Goal: Task Accomplishment & Management: Complete application form

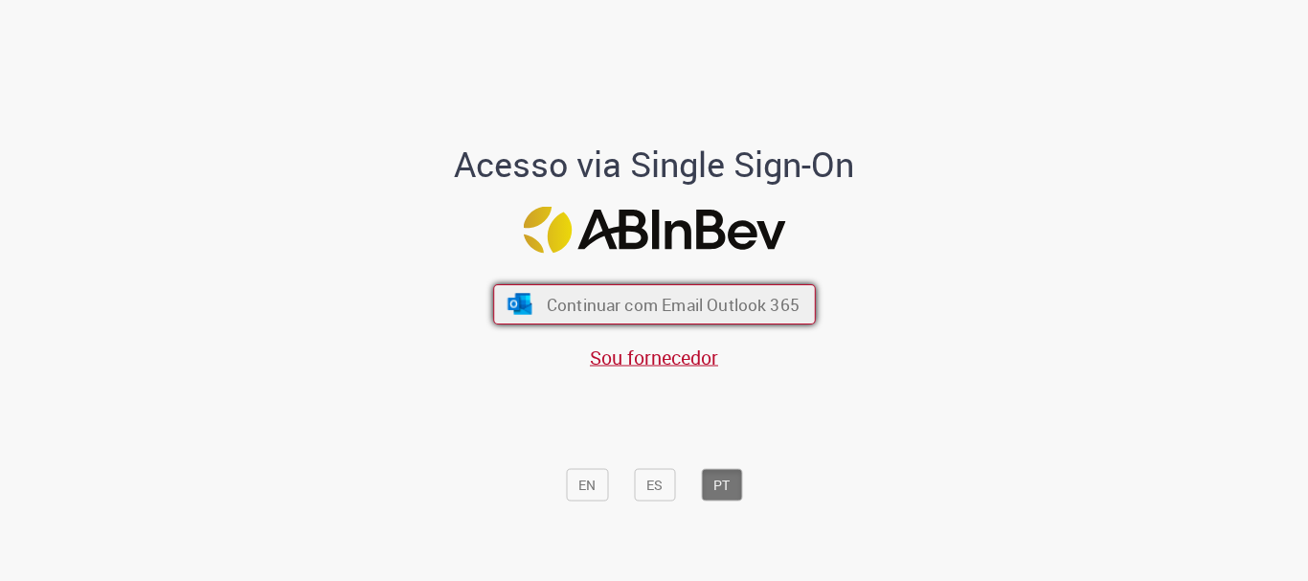
click at [644, 304] on span "Continuar com Email Outlook 365" at bounding box center [672, 305] width 253 height 22
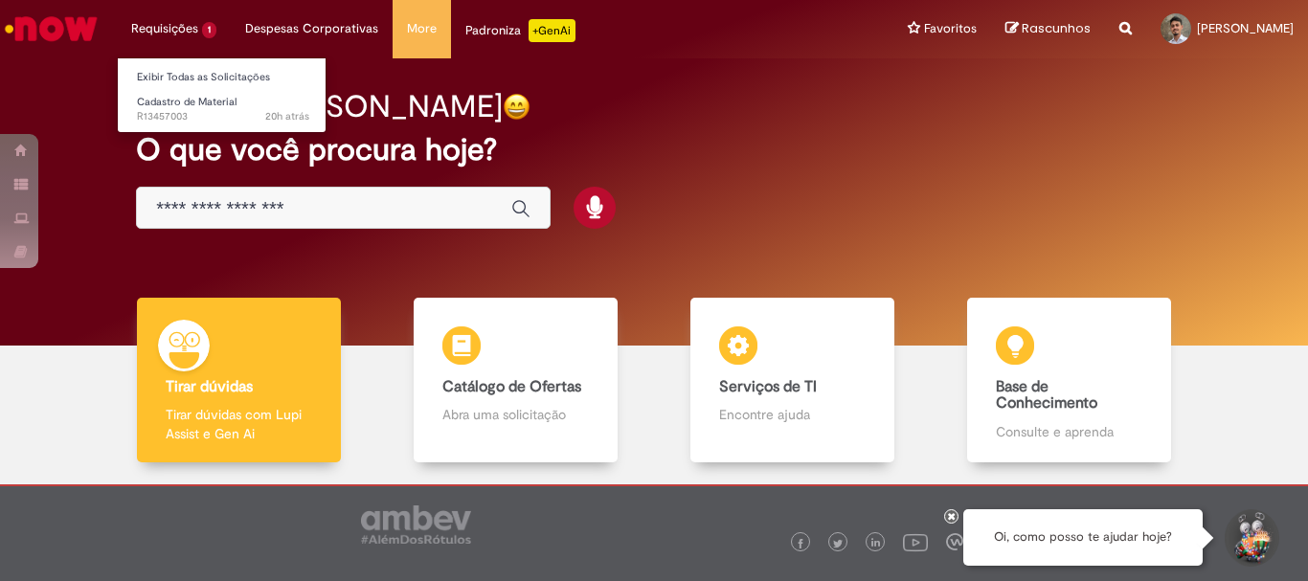
click at [202, 23] on li "Requisições 1 Exibir Todas as Solicitações Cadastro de Material 20h atrás 20 ho…" at bounding box center [174, 28] width 114 height 57
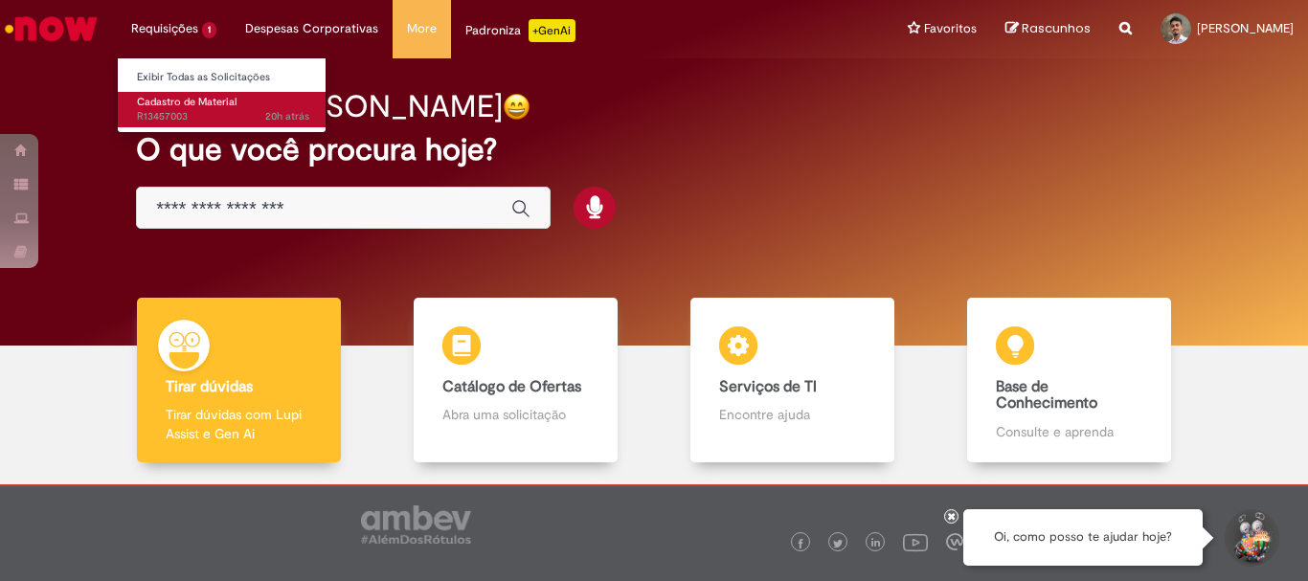
click at [175, 101] on span "Cadastro de Material" at bounding box center [187, 102] width 100 height 14
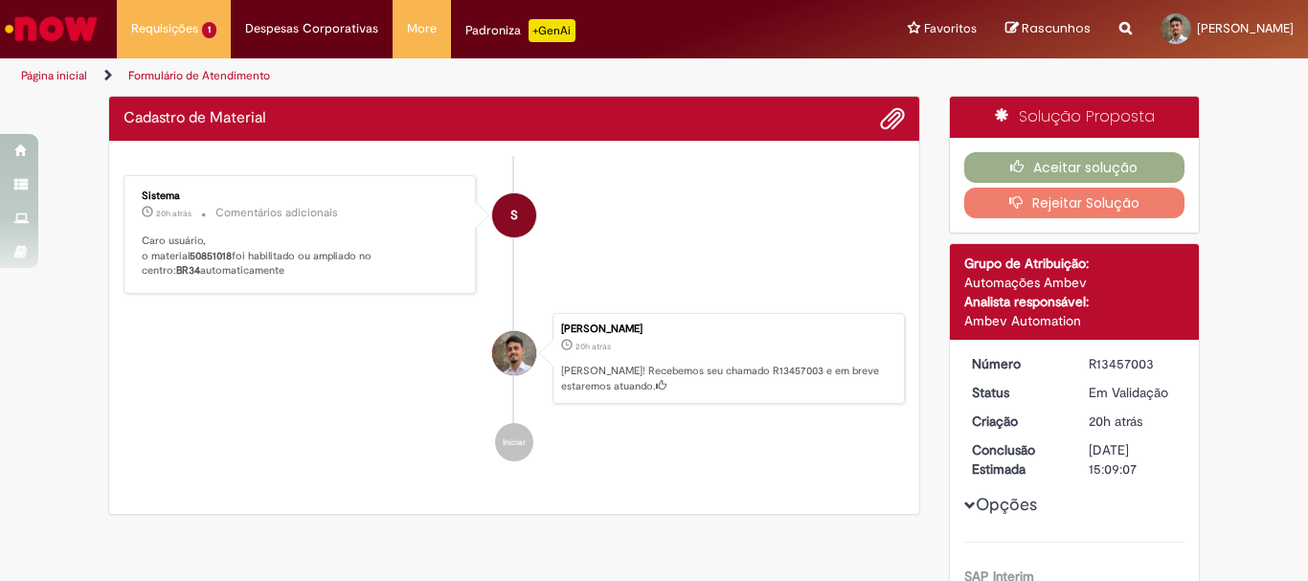
click at [240, 432] on li "Iniciar" at bounding box center [513, 442] width 781 height 38
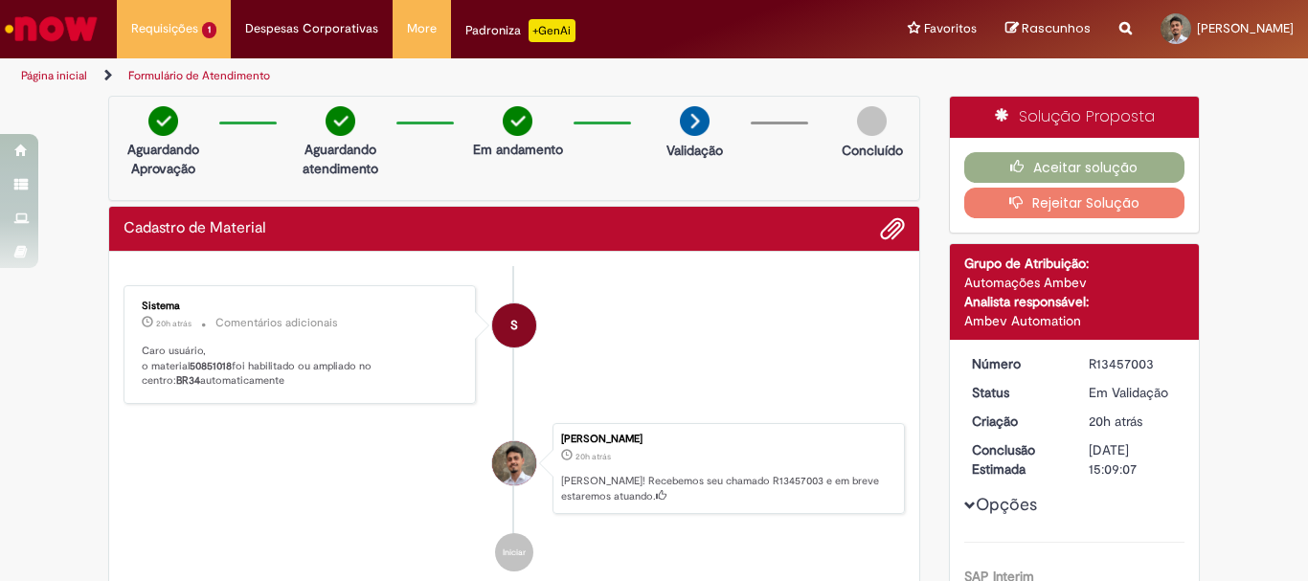
click at [68, 28] on img "Ir para a Homepage" at bounding box center [51, 29] width 99 height 38
